Goal: Information Seeking & Learning: Learn about a topic

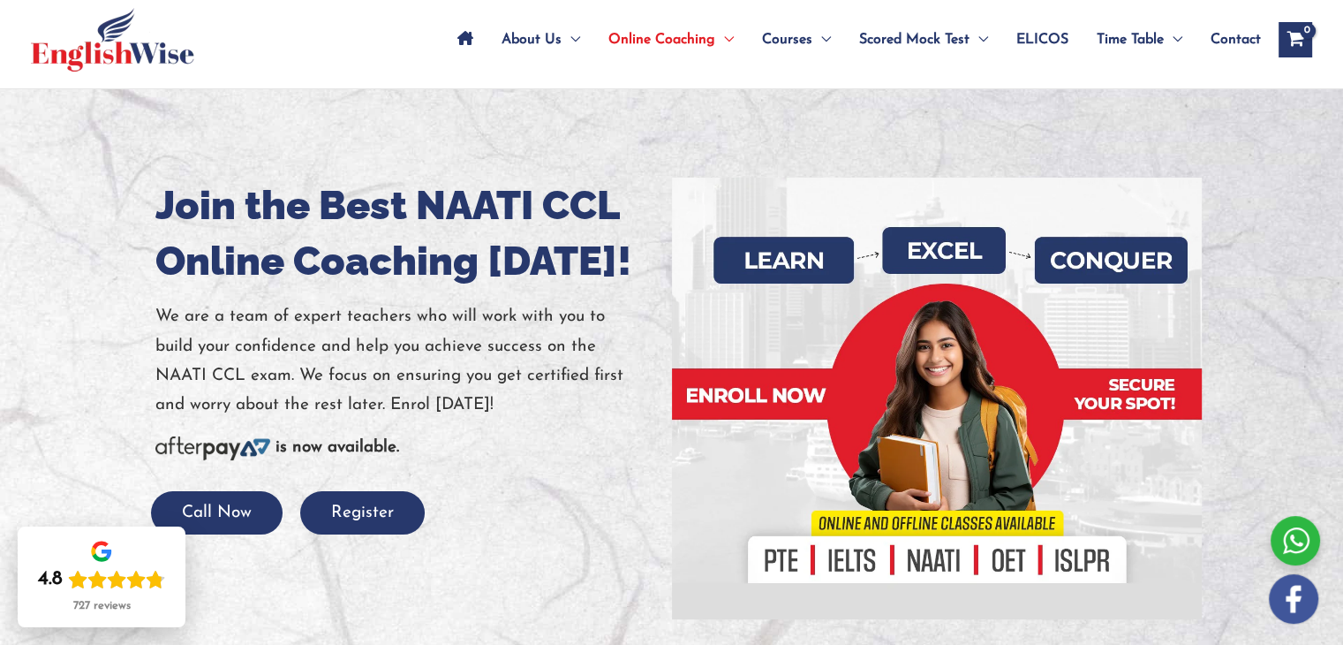
scroll to position [177, 0]
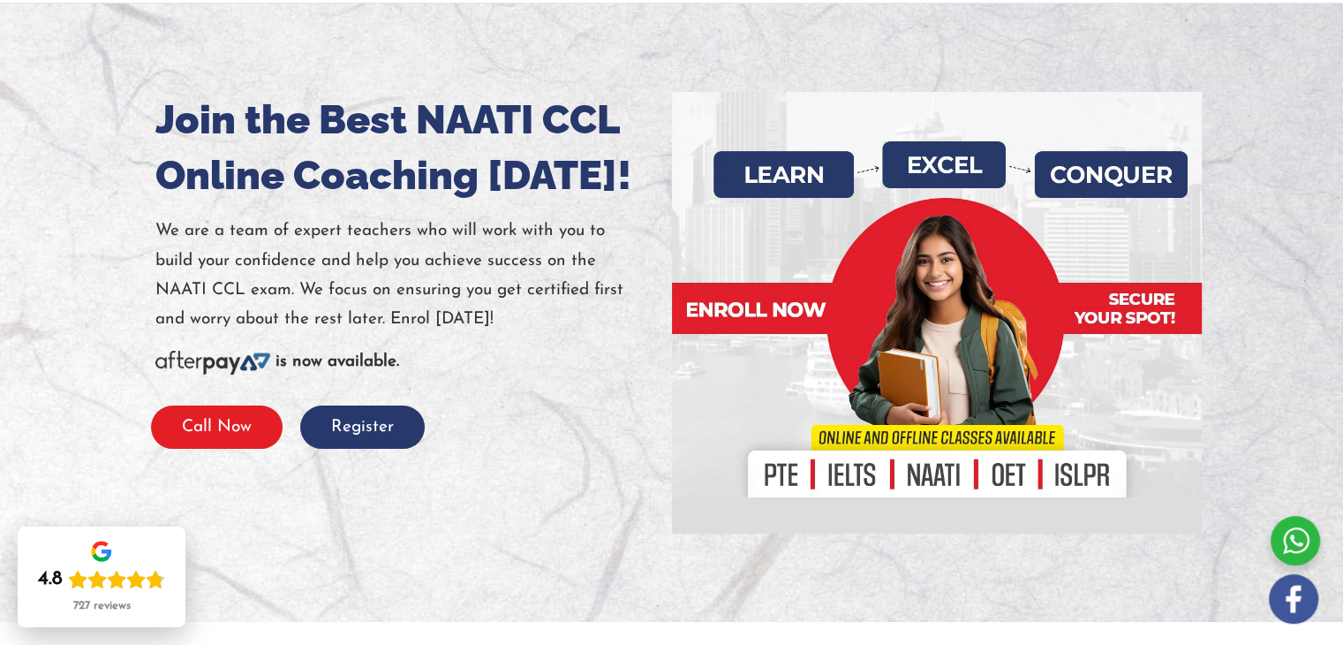
click at [229, 439] on button "Call Now" at bounding box center [217, 426] width 132 height 43
click at [931, 478] on div at bounding box center [936, 312] width 503 height 441
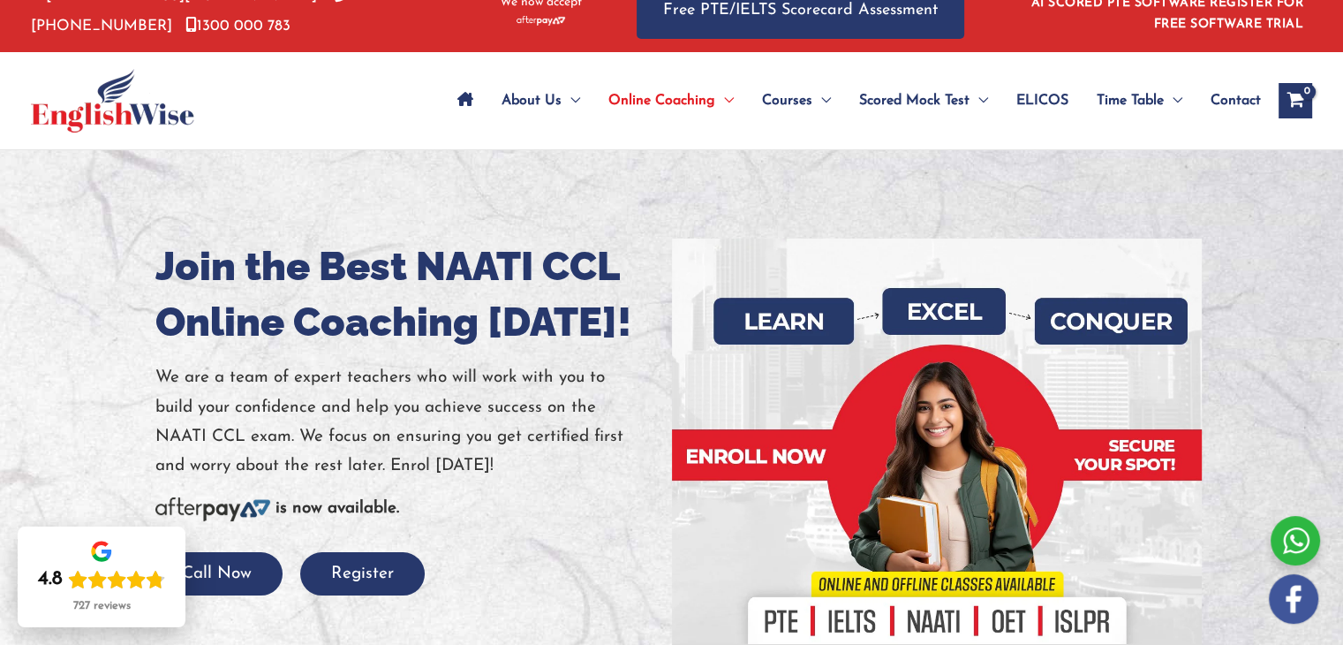
scroll to position [0, 0]
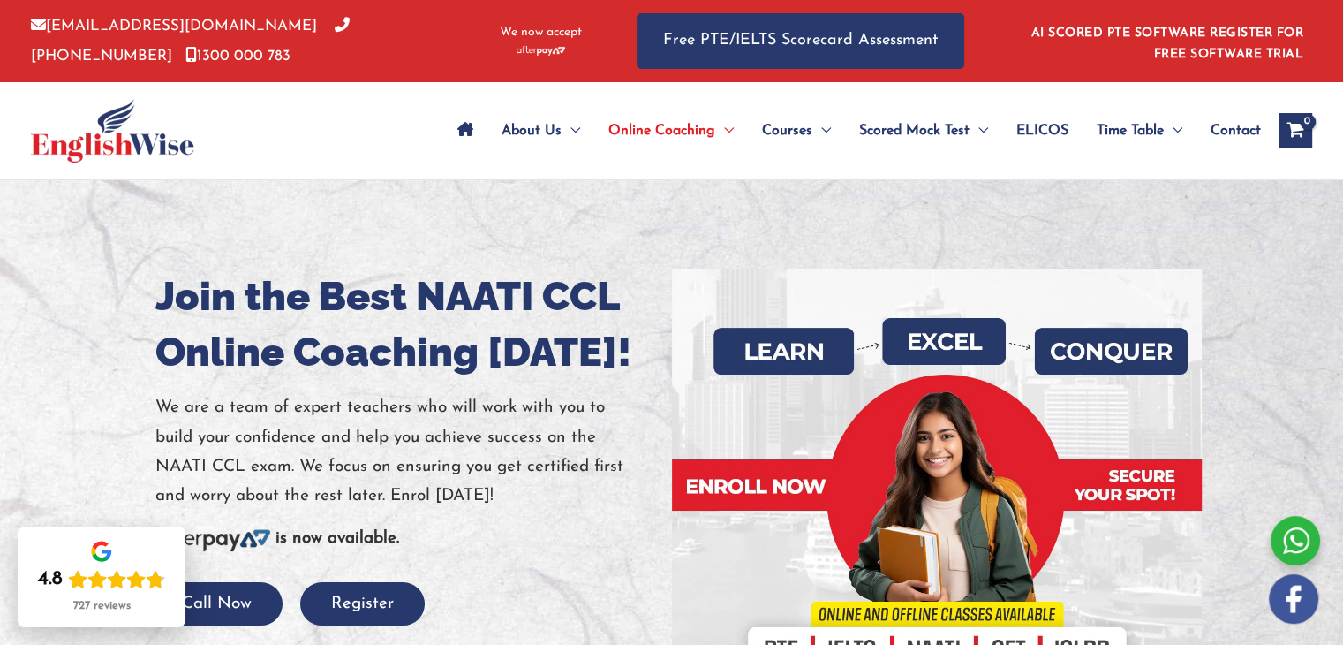
click at [1236, 128] on span "Contact" at bounding box center [1235, 131] width 50 height 62
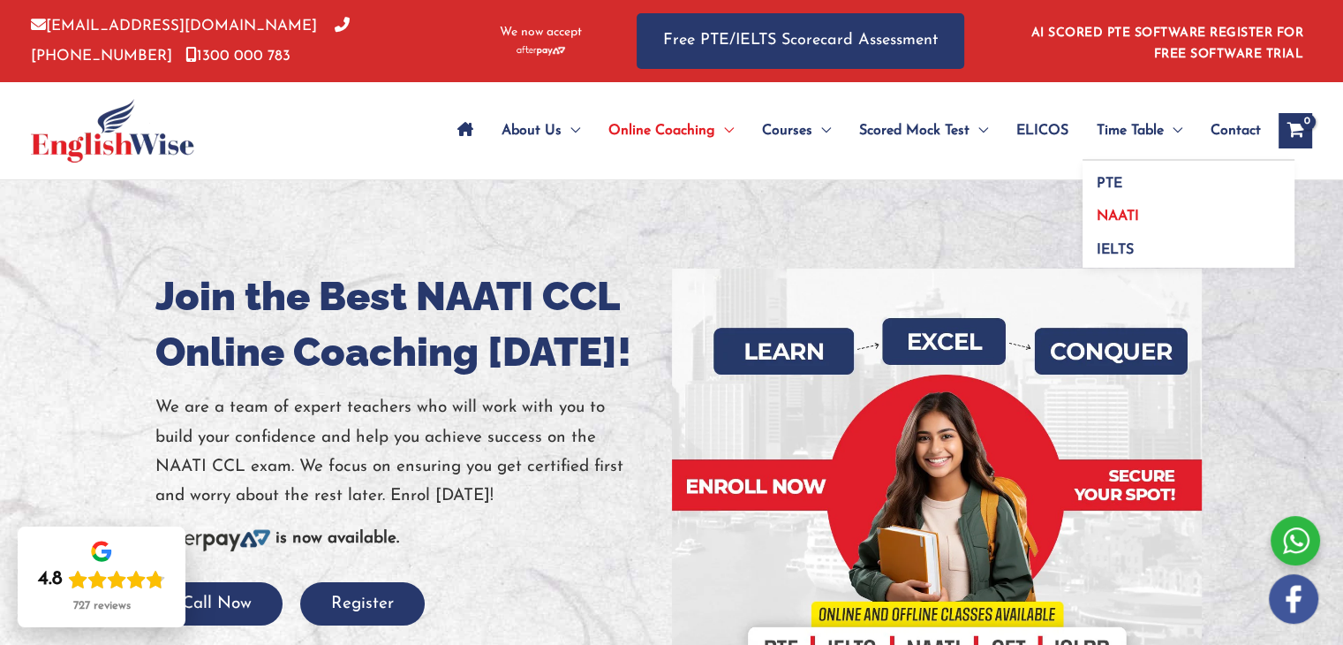
click at [1124, 215] on span "NAATI" at bounding box center [1118, 216] width 42 height 14
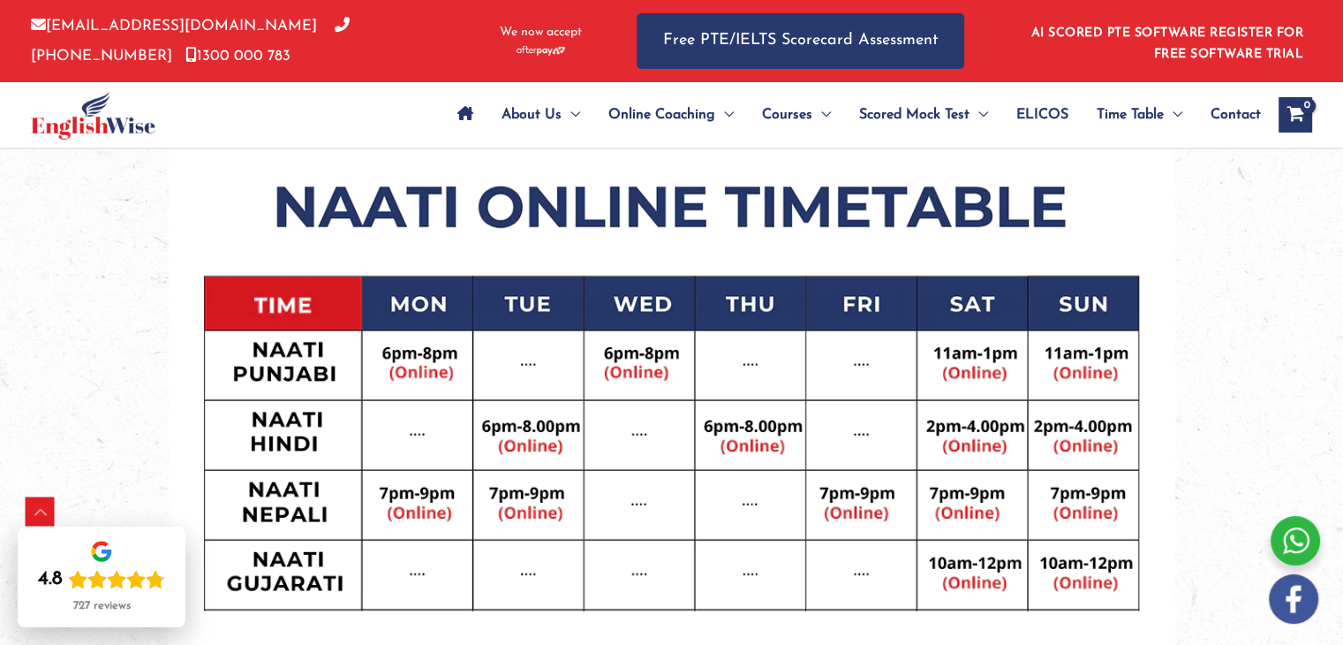
scroll to position [883, 0]
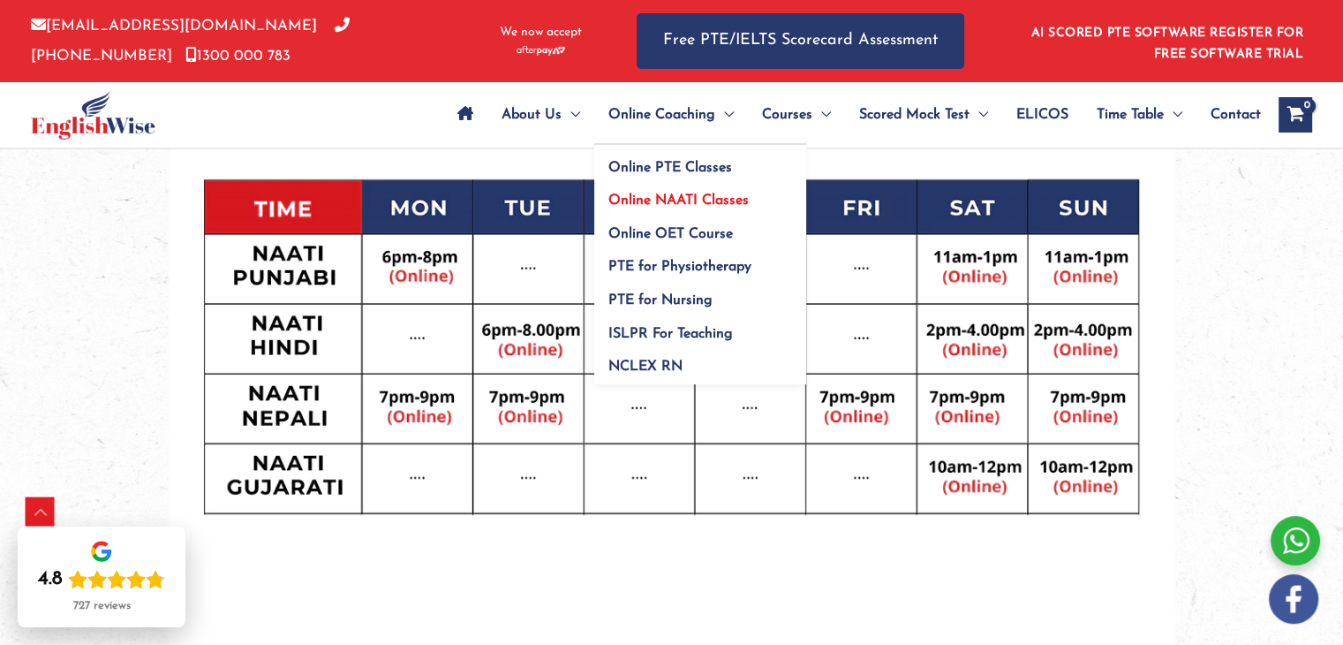
click at [653, 200] on span "Online NAATI Classes" at bounding box center [678, 200] width 140 height 14
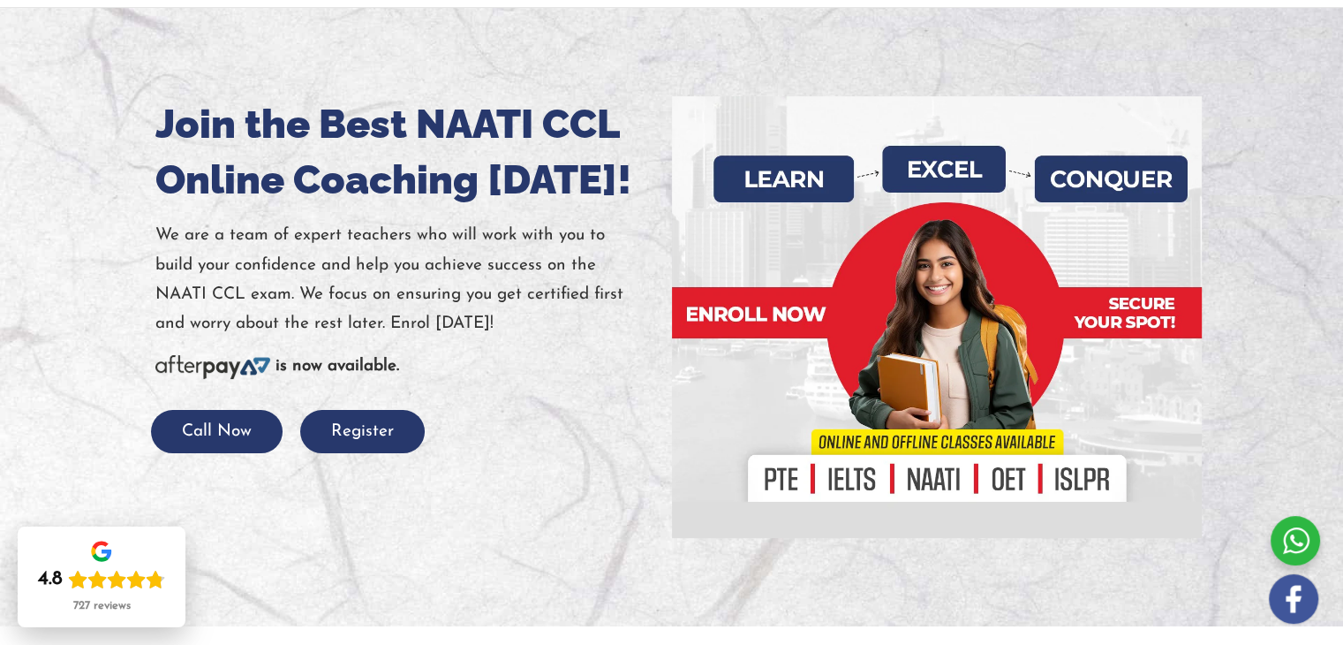
scroll to position [177, 0]
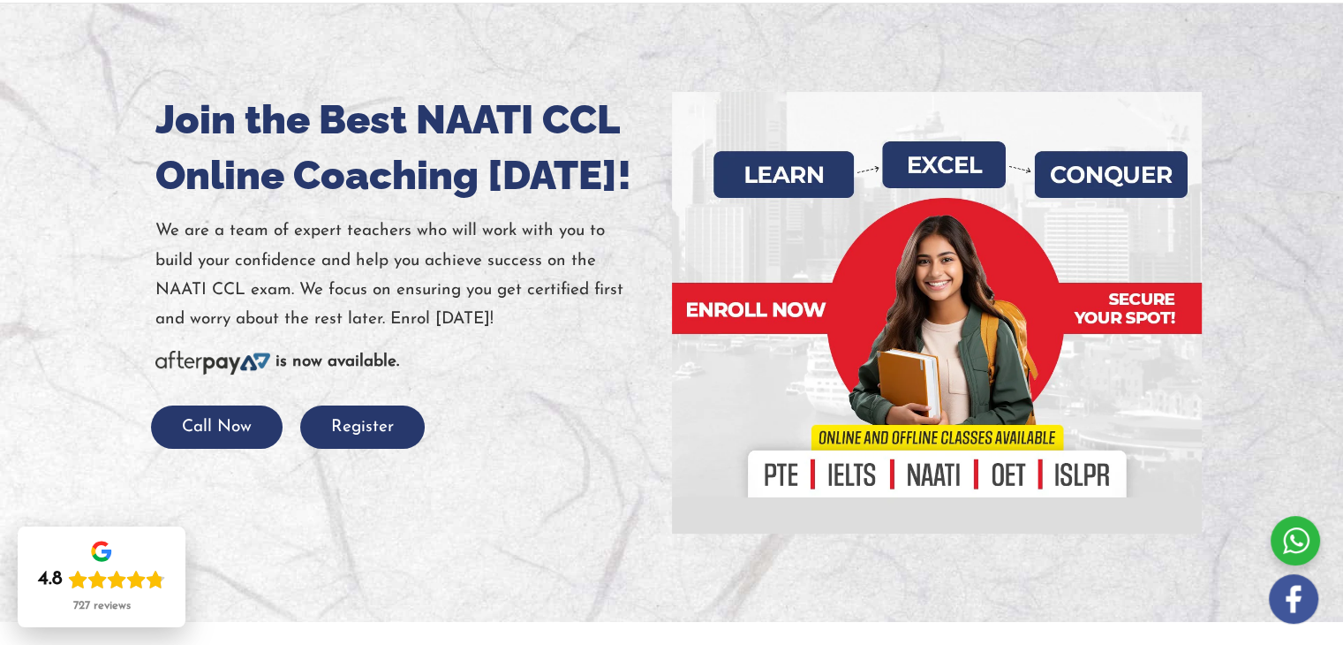
click at [1310, 544] on div at bounding box center [1295, 540] width 49 height 49
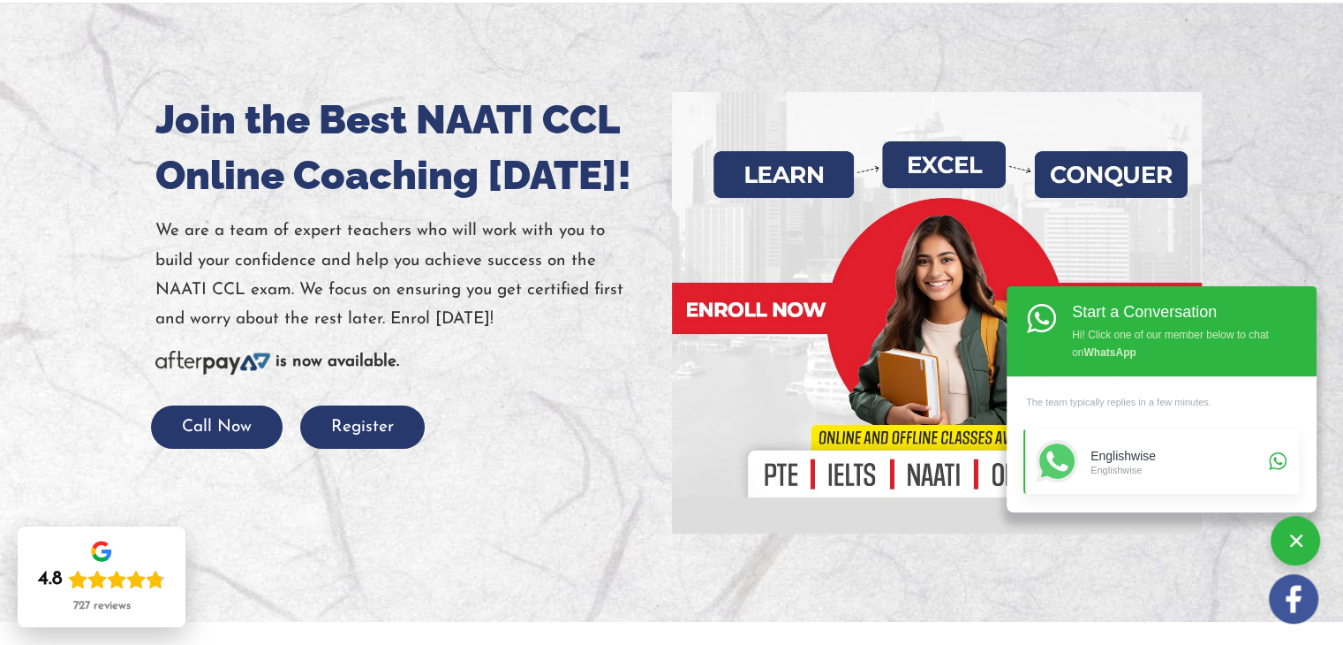
click at [1137, 455] on div "Englishwise" at bounding box center [1176, 456] width 173 height 15
click at [1052, 464] on icon at bounding box center [1056, 461] width 21 height 20
